Goal: Task Accomplishment & Management: Manage account settings

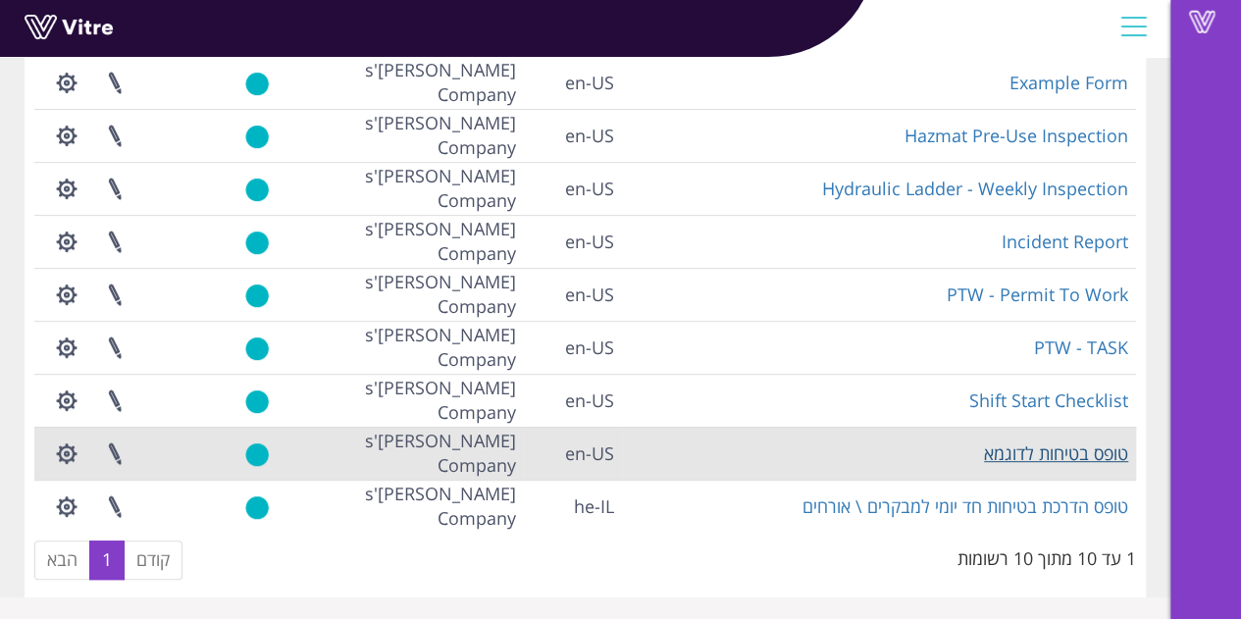
scroll to position [245, 0]
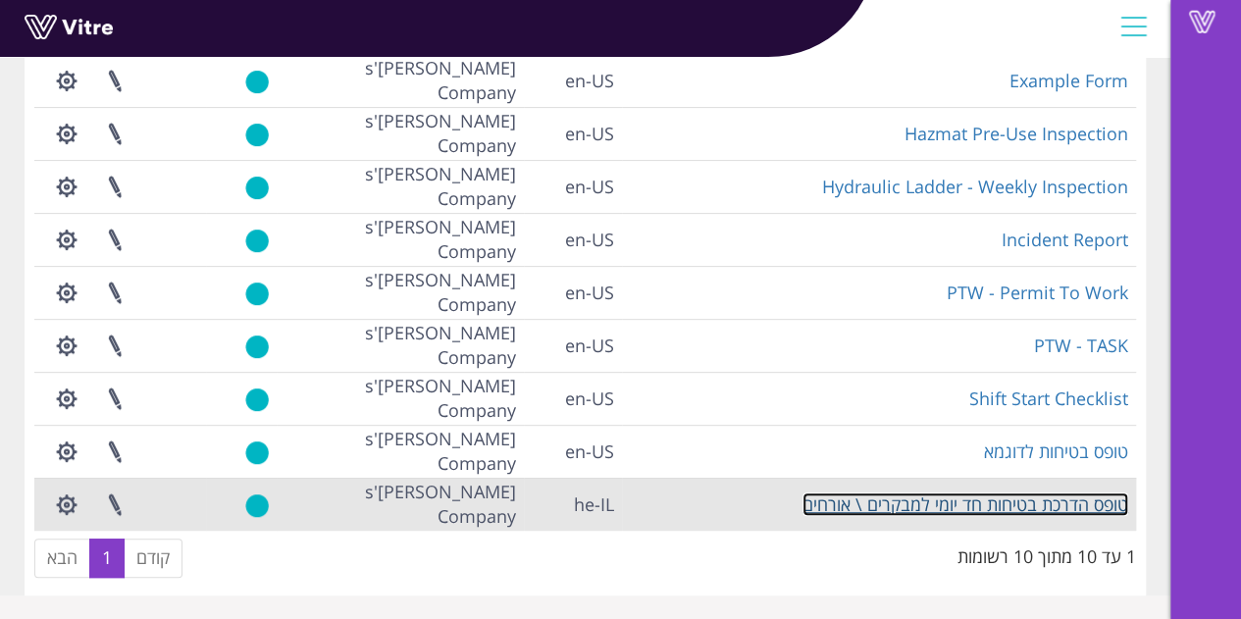
click at [1071, 510] on link "טופס הדרכת בטיחות חד יומי למבקרים \ אורחים" at bounding box center [965, 504] width 326 height 24
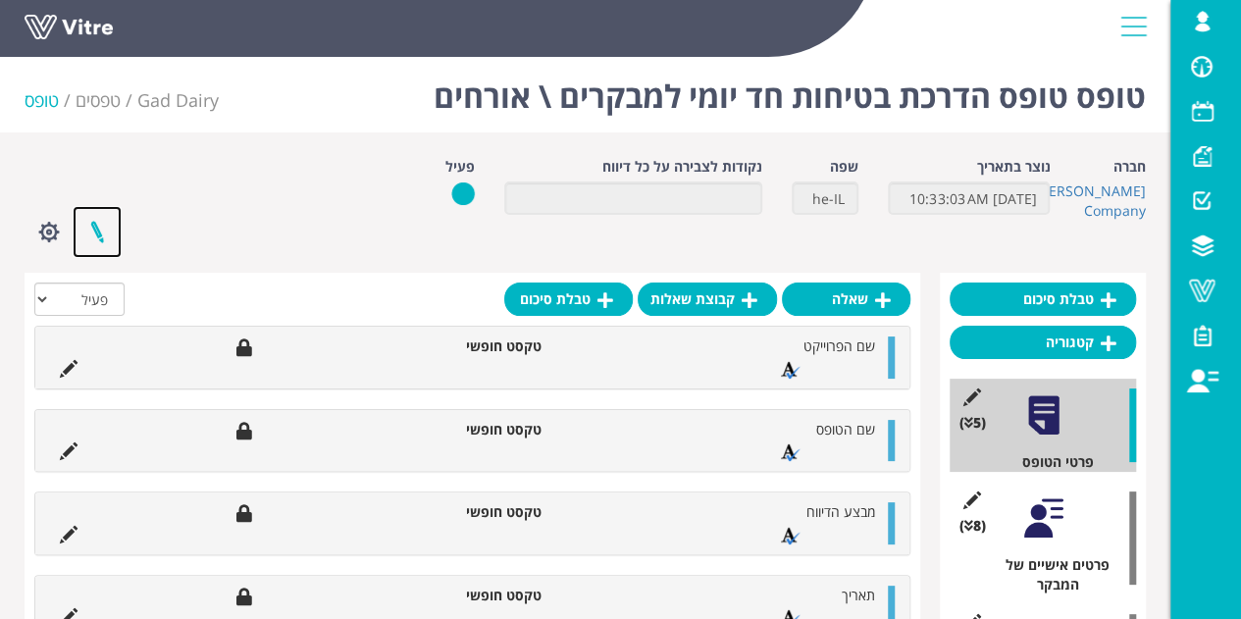
click at [99, 229] on link at bounding box center [97, 232] width 49 height 52
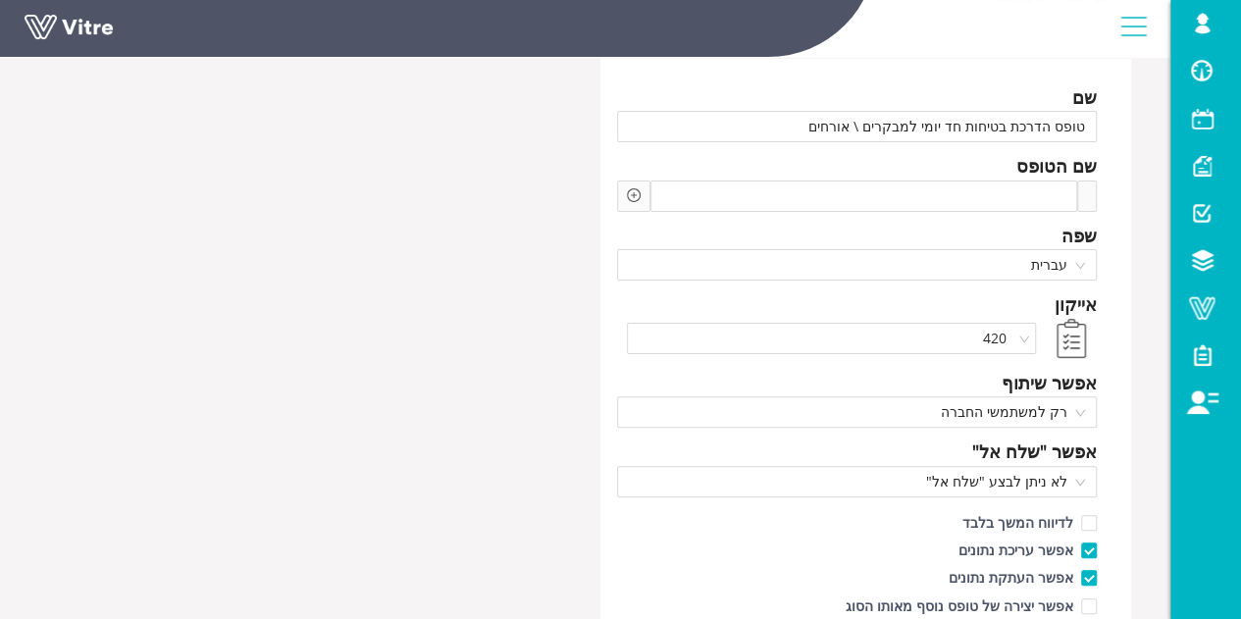
scroll to position [196, 0]
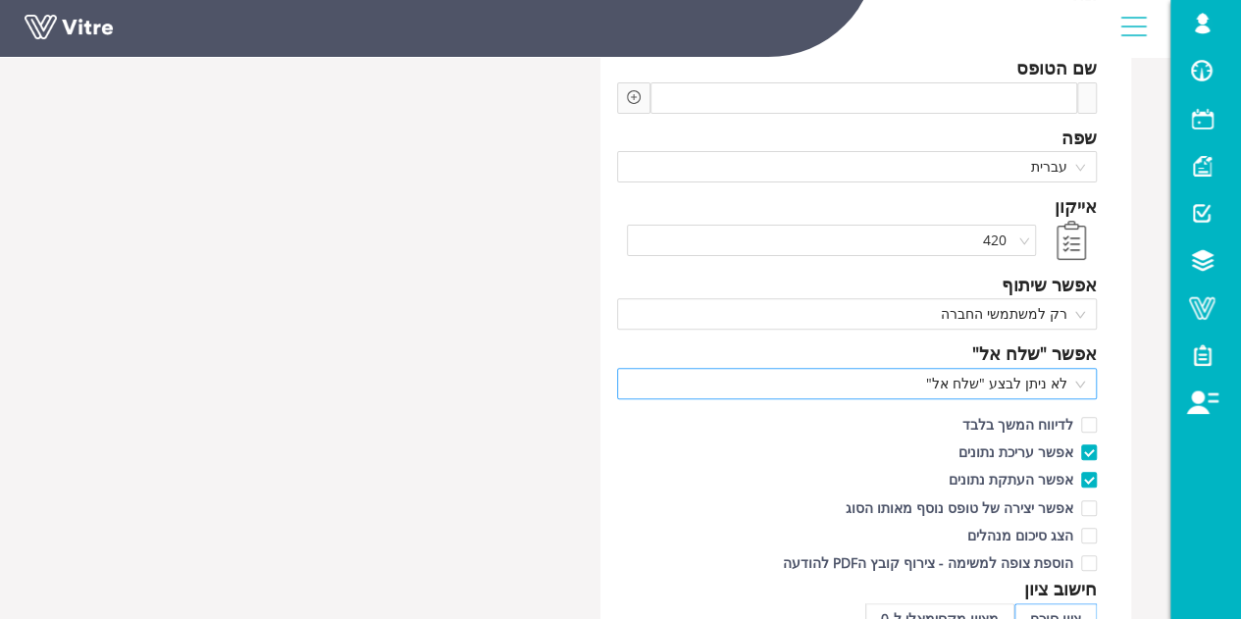
click at [1000, 376] on span "לא ניתן לבצע "שלח אל"" at bounding box center [857, 383] width 457 height 29
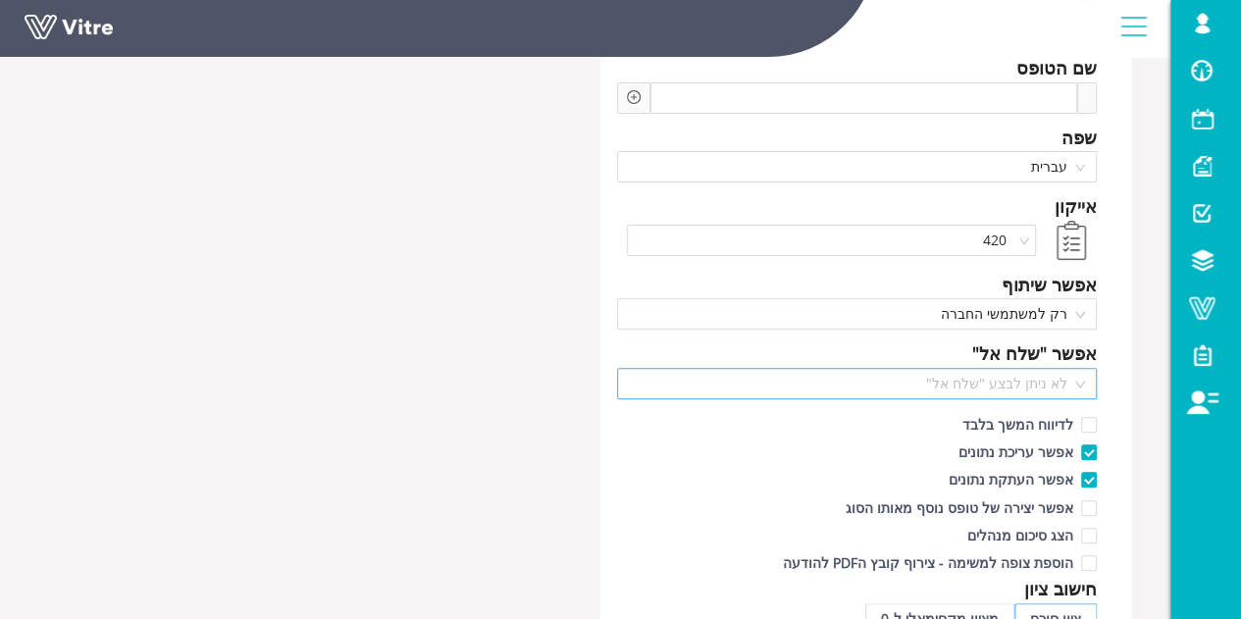
click at [1044, 376] on span "לא ניתן לבצע "שלח אל"" at bounding box center [857, 383] width 457 height 29
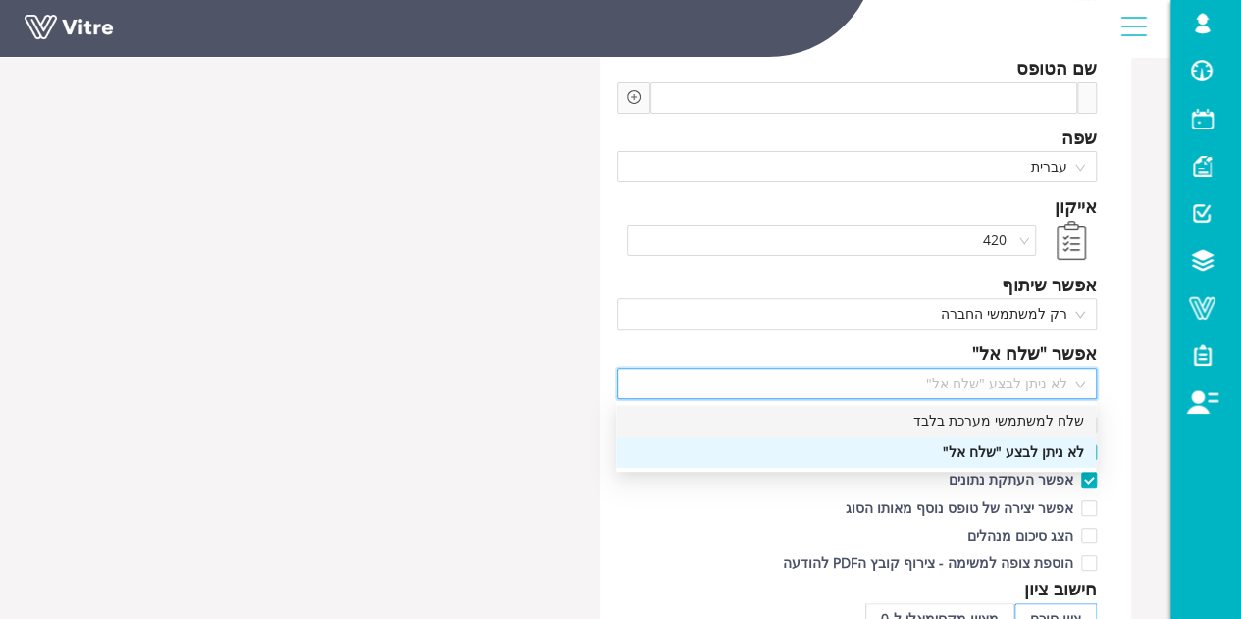
click at [1049, 427] on div "שלח למשתמשי מערכת בלבד" at bounding box center [856, 421] width 456 height 22
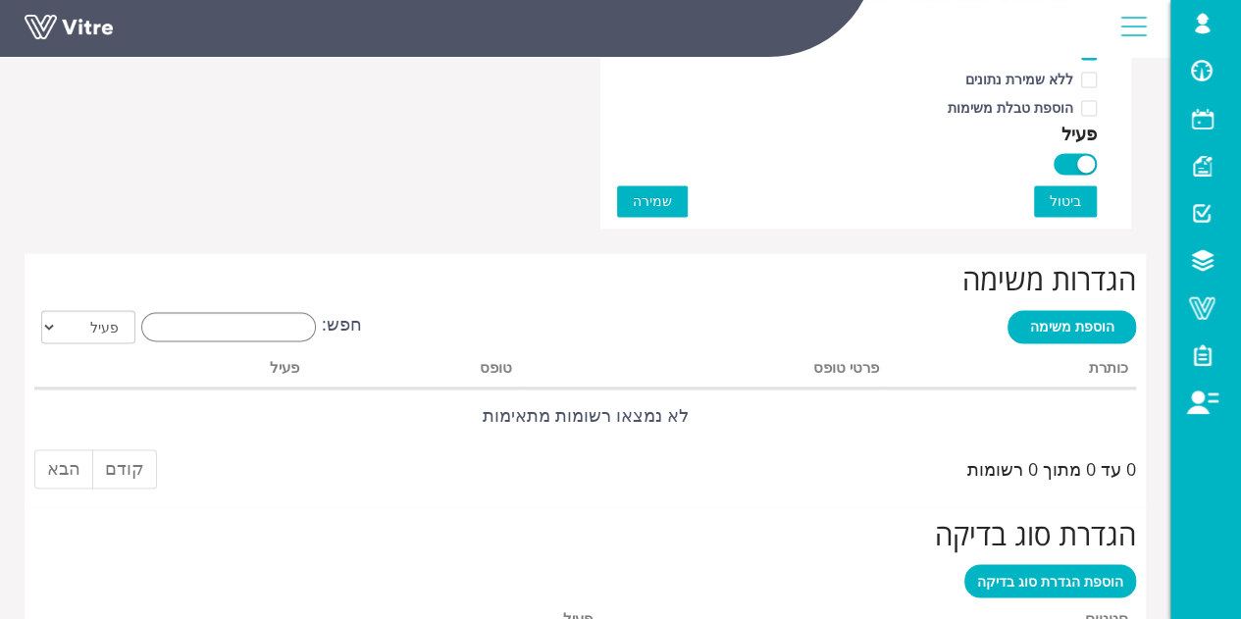
scroll to position [1209, 0]
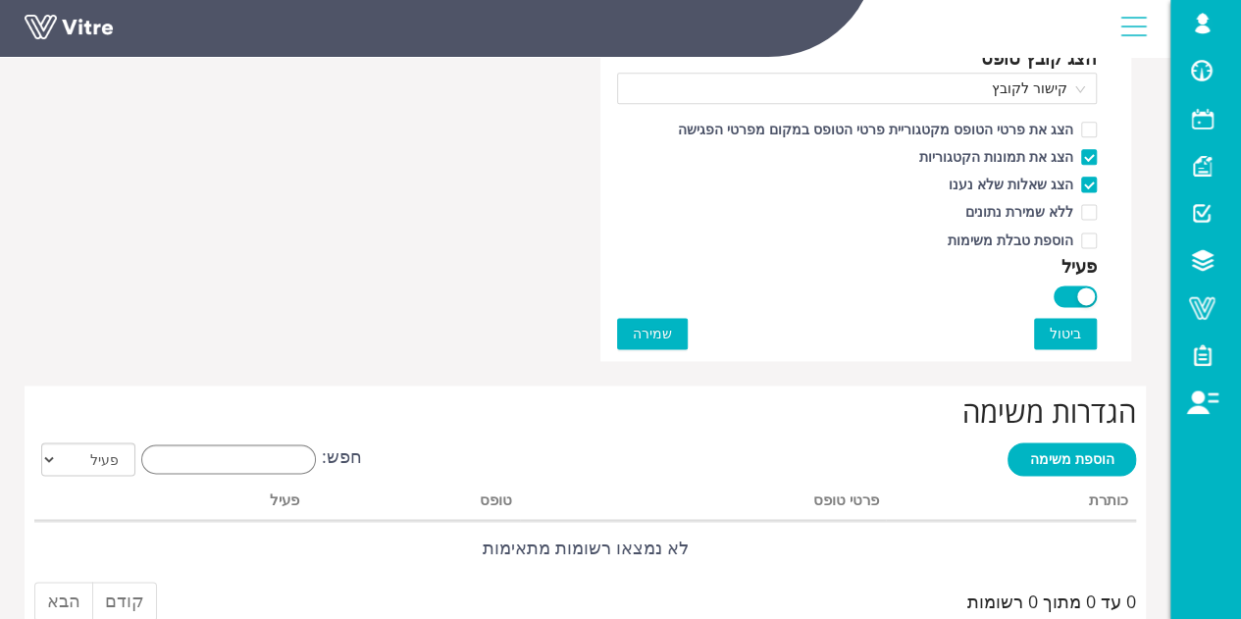
click at [654, 330] on span "שמירה" at bounding box center [652, 334] width 39 height 22
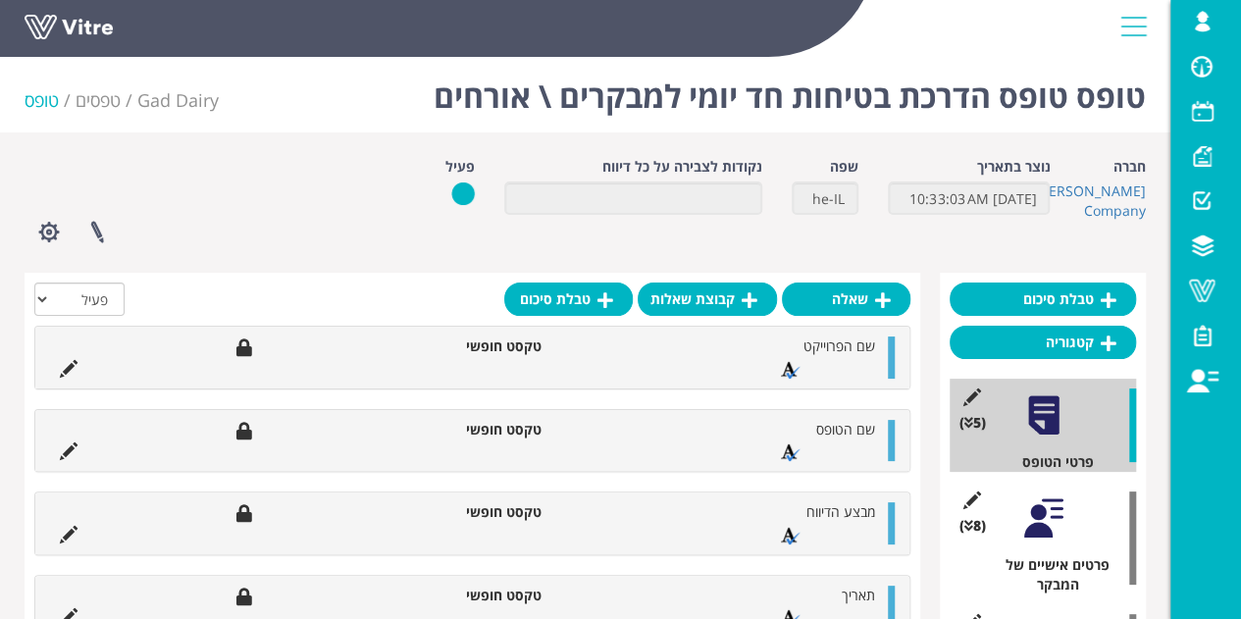
click at [330, 157] on div "חברה Lishay's Company נוצר בתאריך 8/7/2025 10:33:03 AM שפה he-IL נקודות לצבירה …" at bounding box center [585, 207] width 1150 height 101
